Goal: Task Accomplishment & Management: Manage account settings

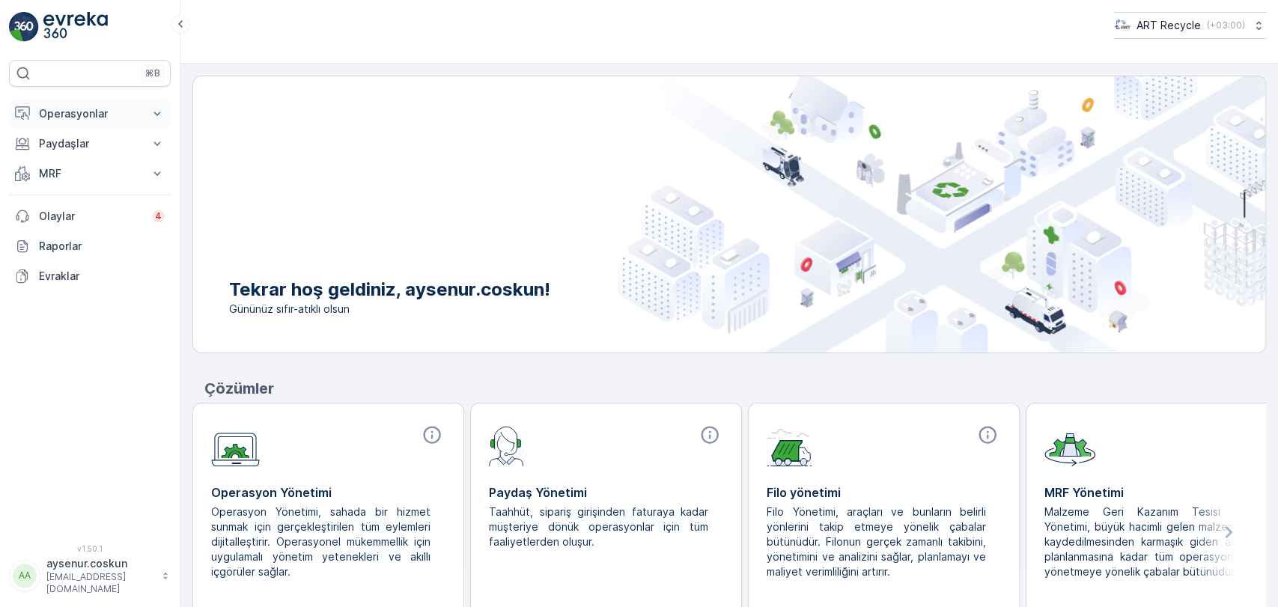
click at [115, 115] on p "Operasyonlar" at bounding box center [90, 113] width 102 height 15
click at [97, 182] on p "Rotalar & Görevler" at bounding box center [84, 181] width 93 height 15
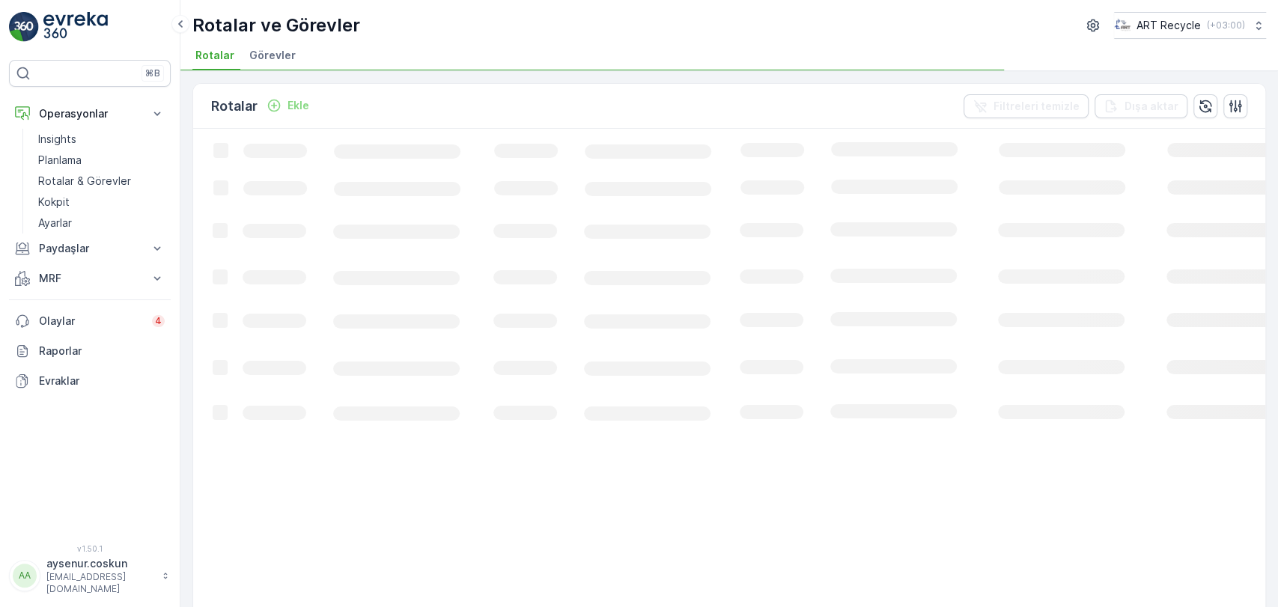
click at [263, 61] on span "Görevler" at bounding box center [272, 55] width 46 height 15
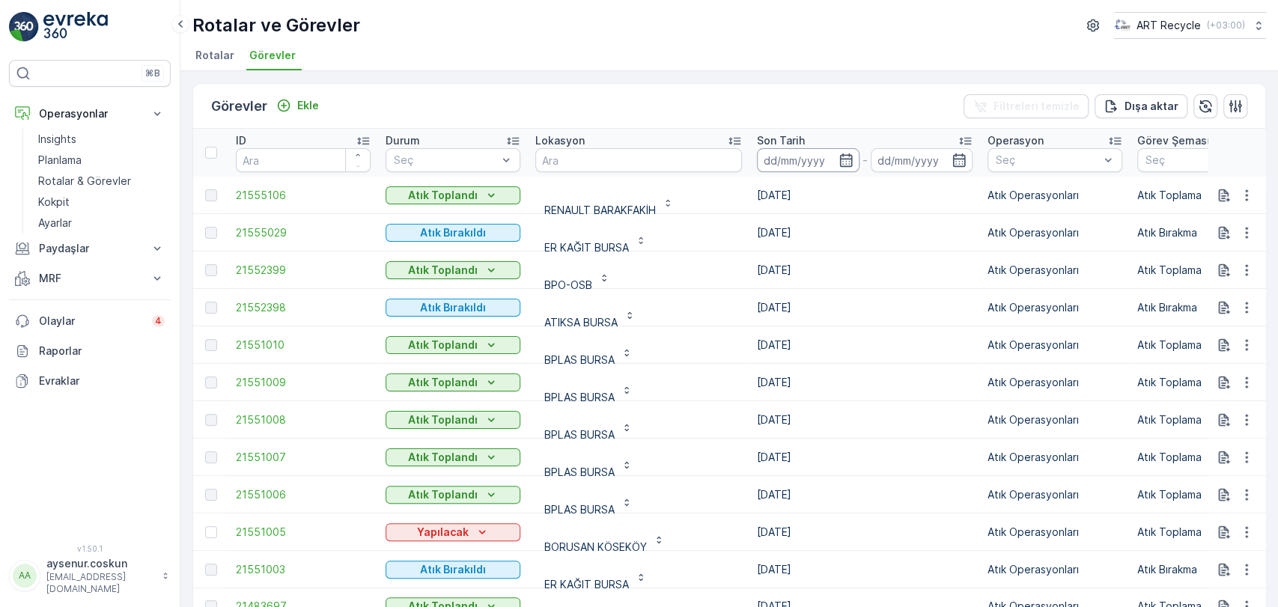
click at [809, 162] on input at bounding box center [808, 160] width 103 height 24
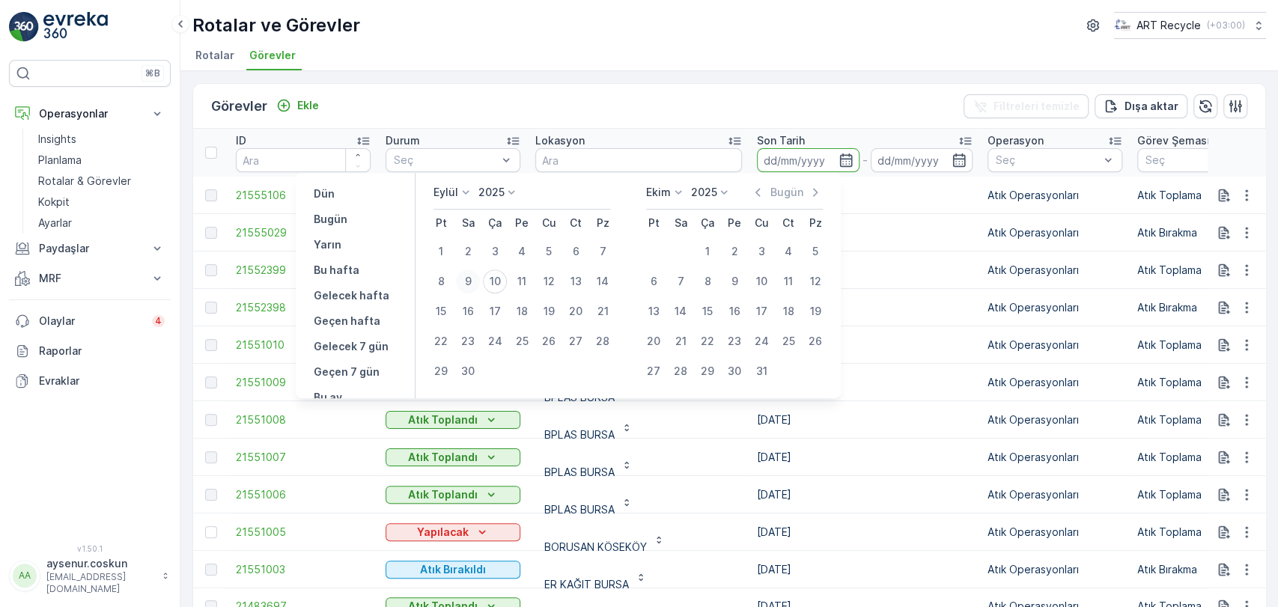
click at [478, 280] on div "9" at bounding box center [468, 281] width 24 height 24
type input "09.09.2025"
click at [478, 280] on div "9" at bounding box center [468, 281] width 24 height 24
type input "09.09.2025"
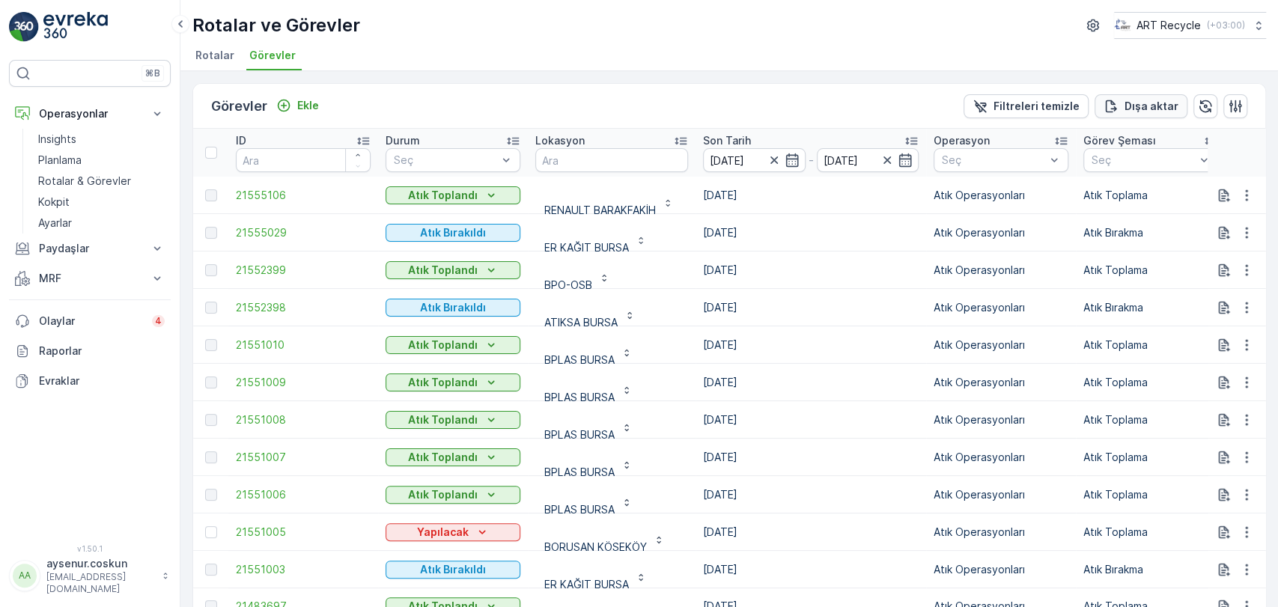
click at [1151, 100] on p "Dışa aktar" at bounding box center [1151, 106] width 54 height 15
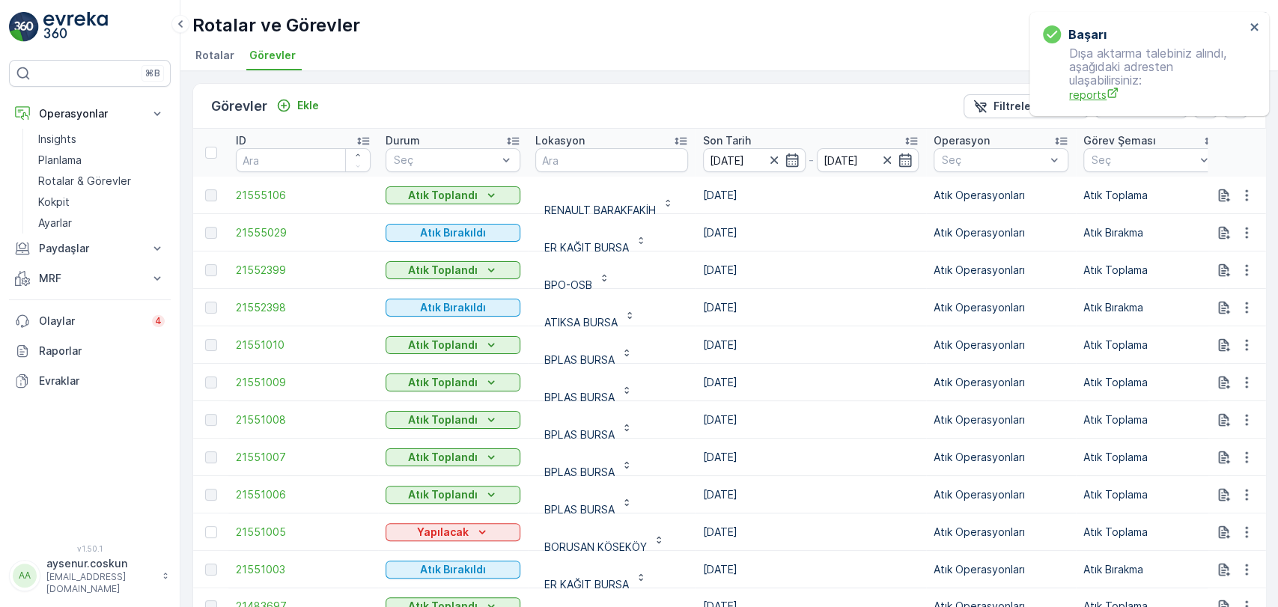
click at [1096, 91] on span "reports" at bounding box center [1157, 95] width 176 height 16
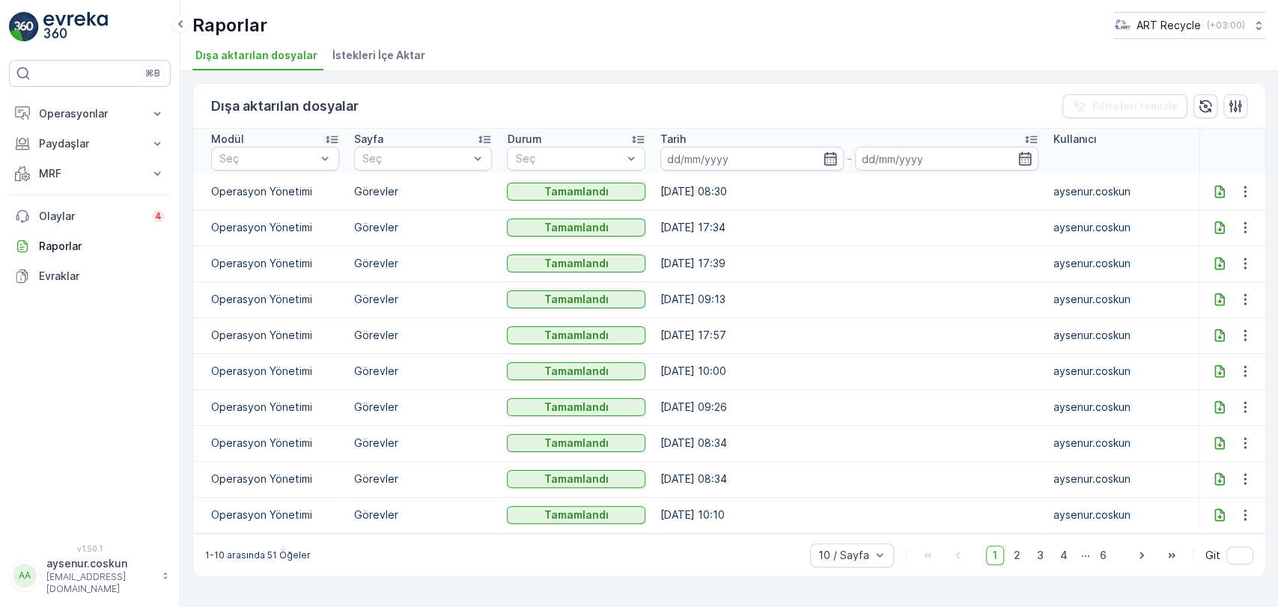
click at [1218, 195] on icon at bounding box center [1219, 191] width 15 height 15
click at [145, 111] on button "Operasyonlar" at bounding box center [90, 114] width 162 height 30
click at [118, 145] on link "Insights" at bounding box center [101, 139] width 138 height 21
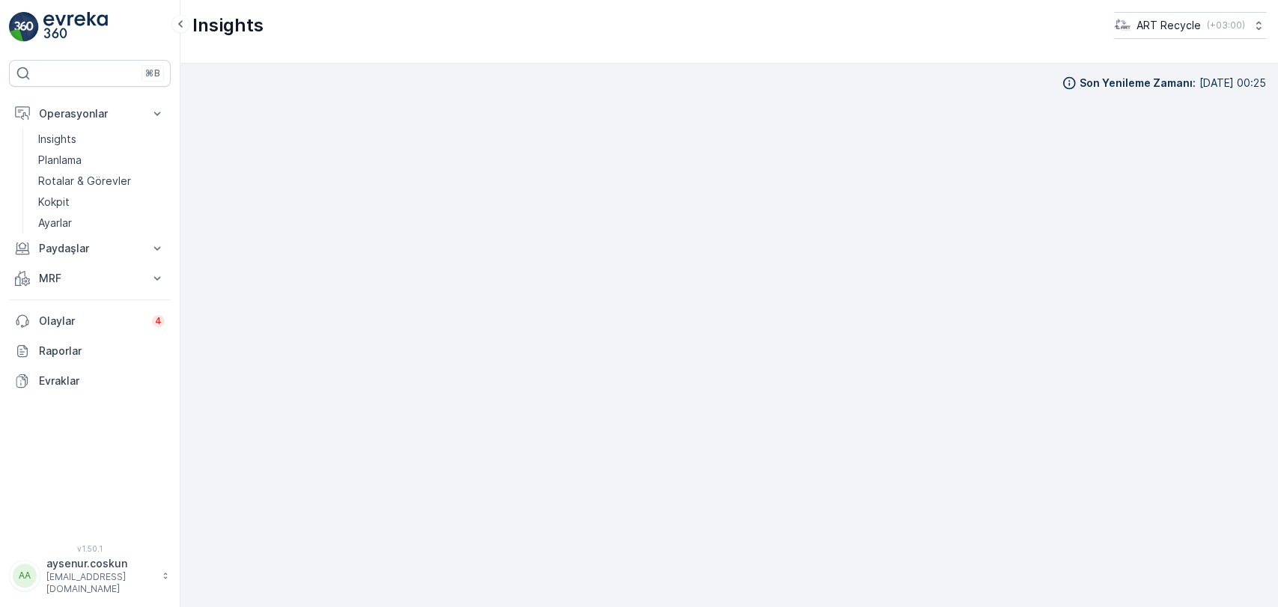
scroll to position [14, 0]
